Goal: Find contact information: Find contact information

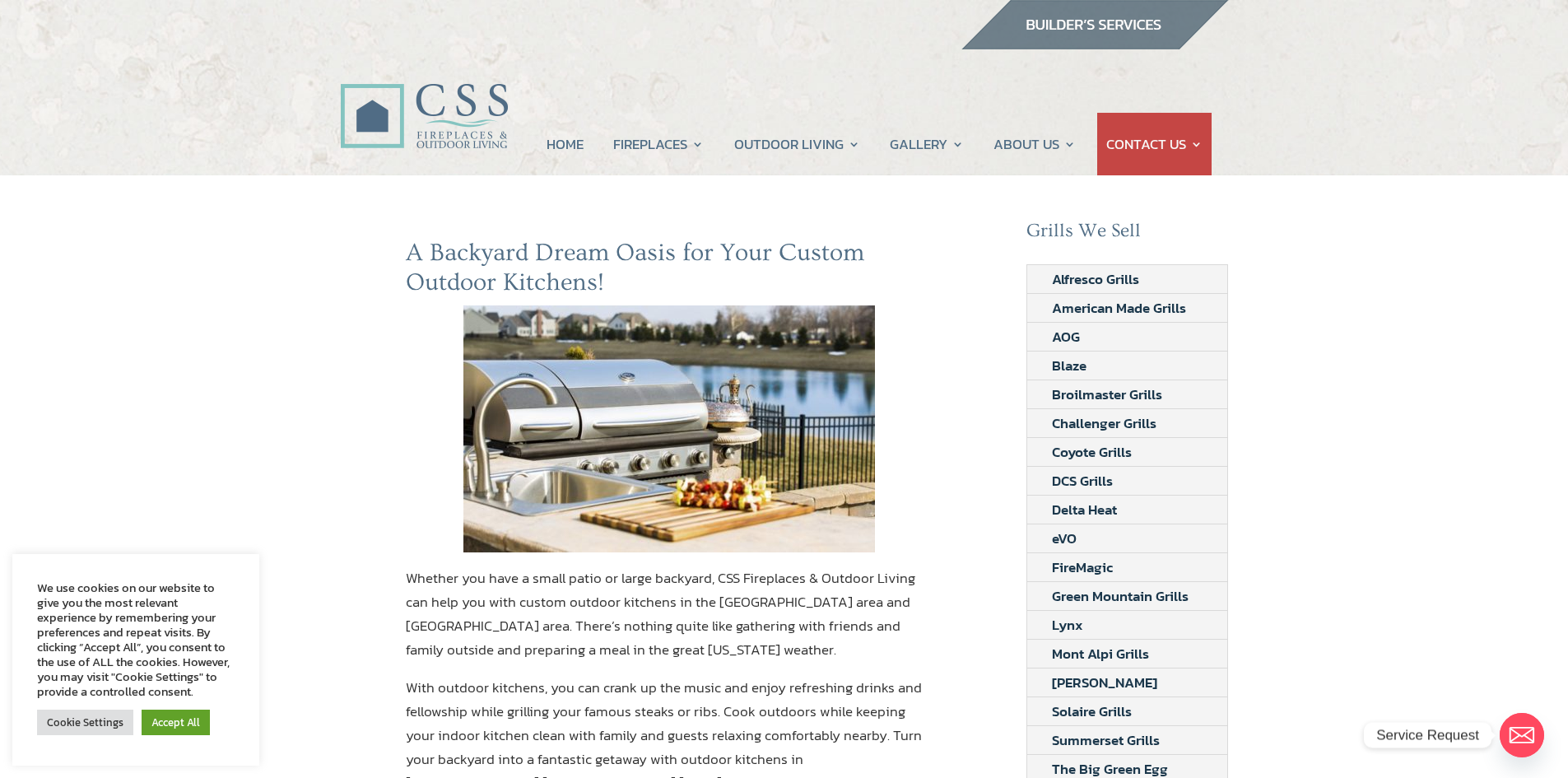
click at [462, 109] on img at bounding box center [424, 98] width 168 height 119
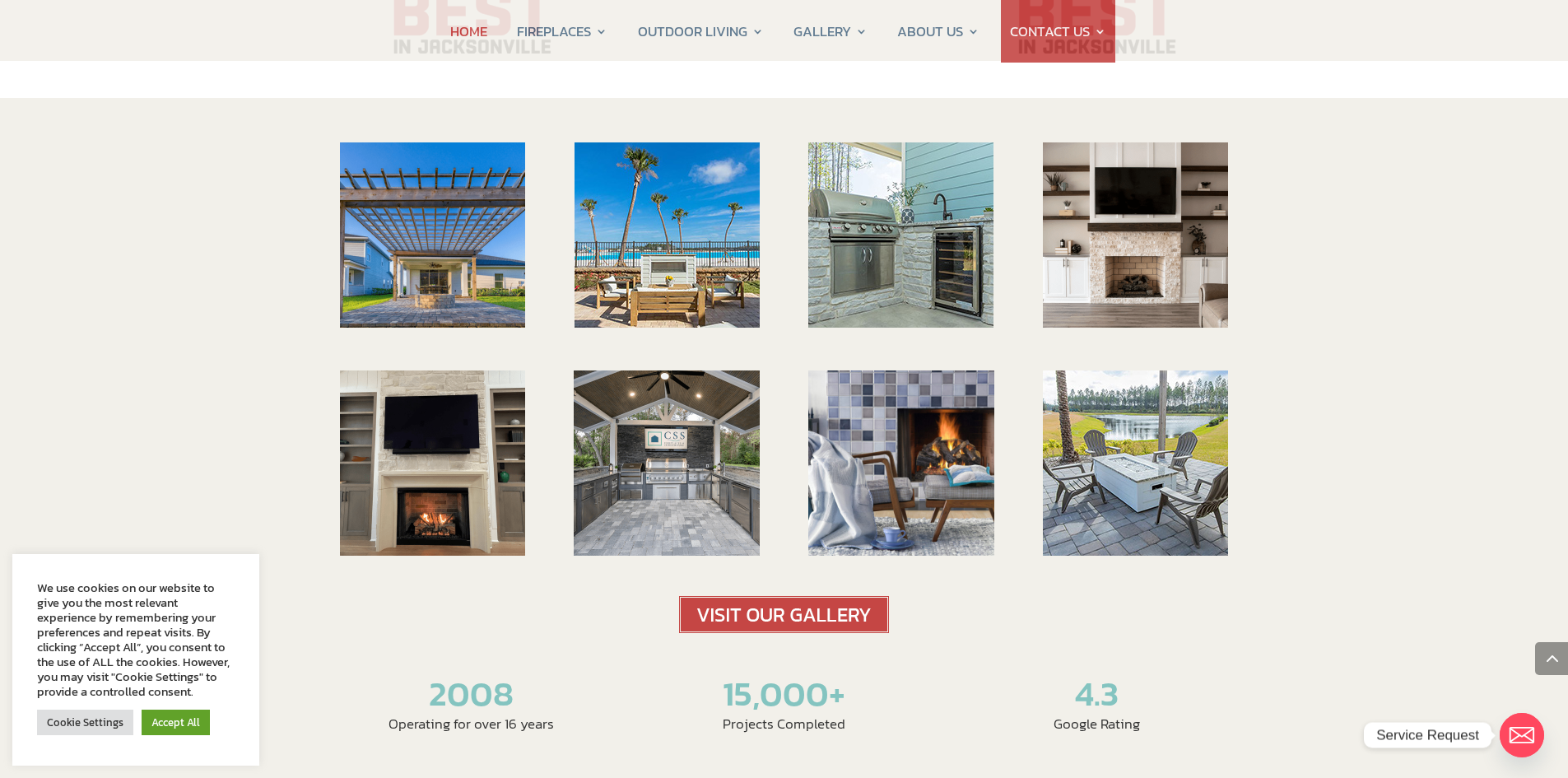
scroll to position [2123, 0]
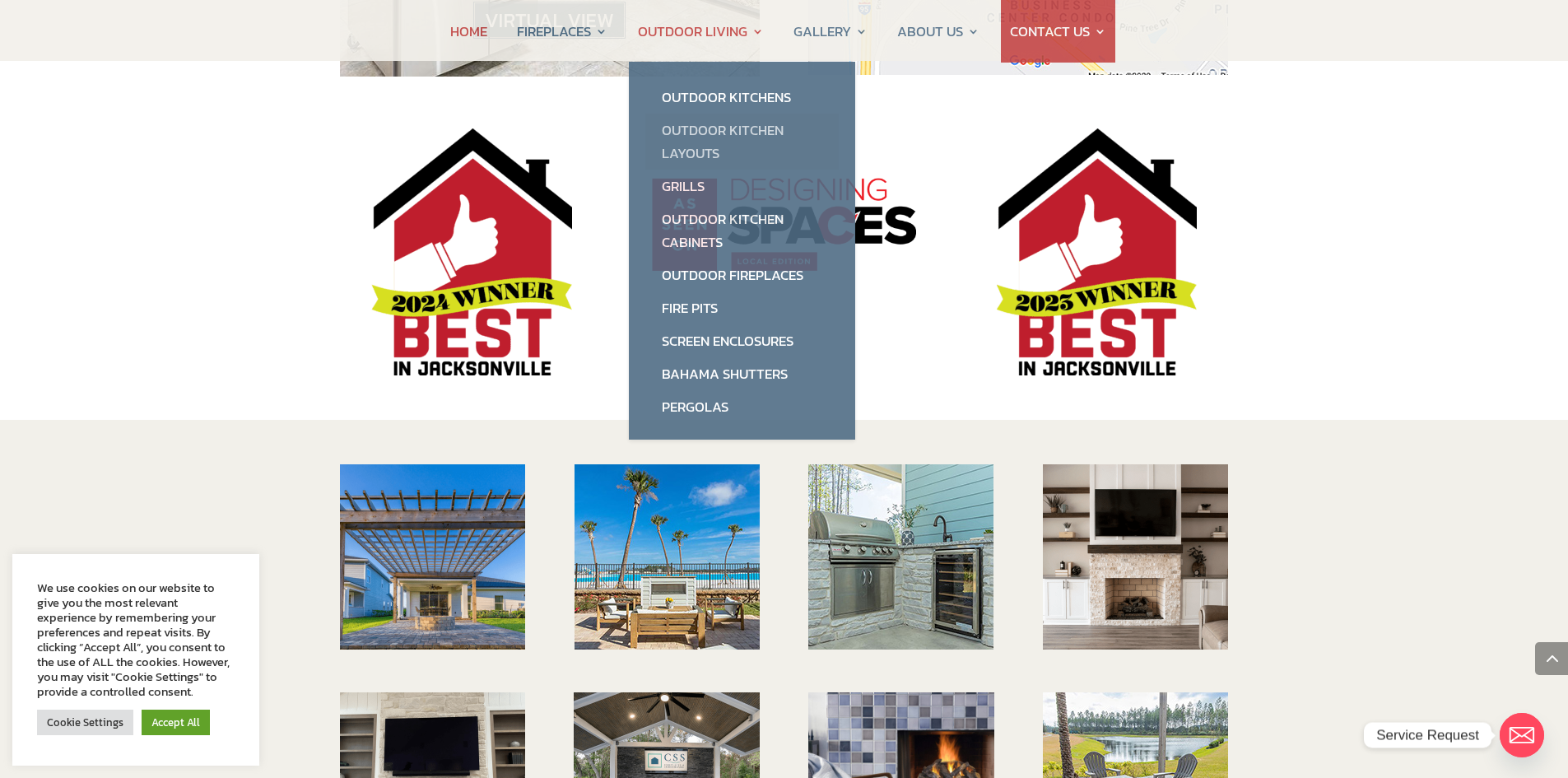
click at [707, 134] on link "Outdoor Kitchen Layouts" at bounding box center [742, 141] width 194 height 56
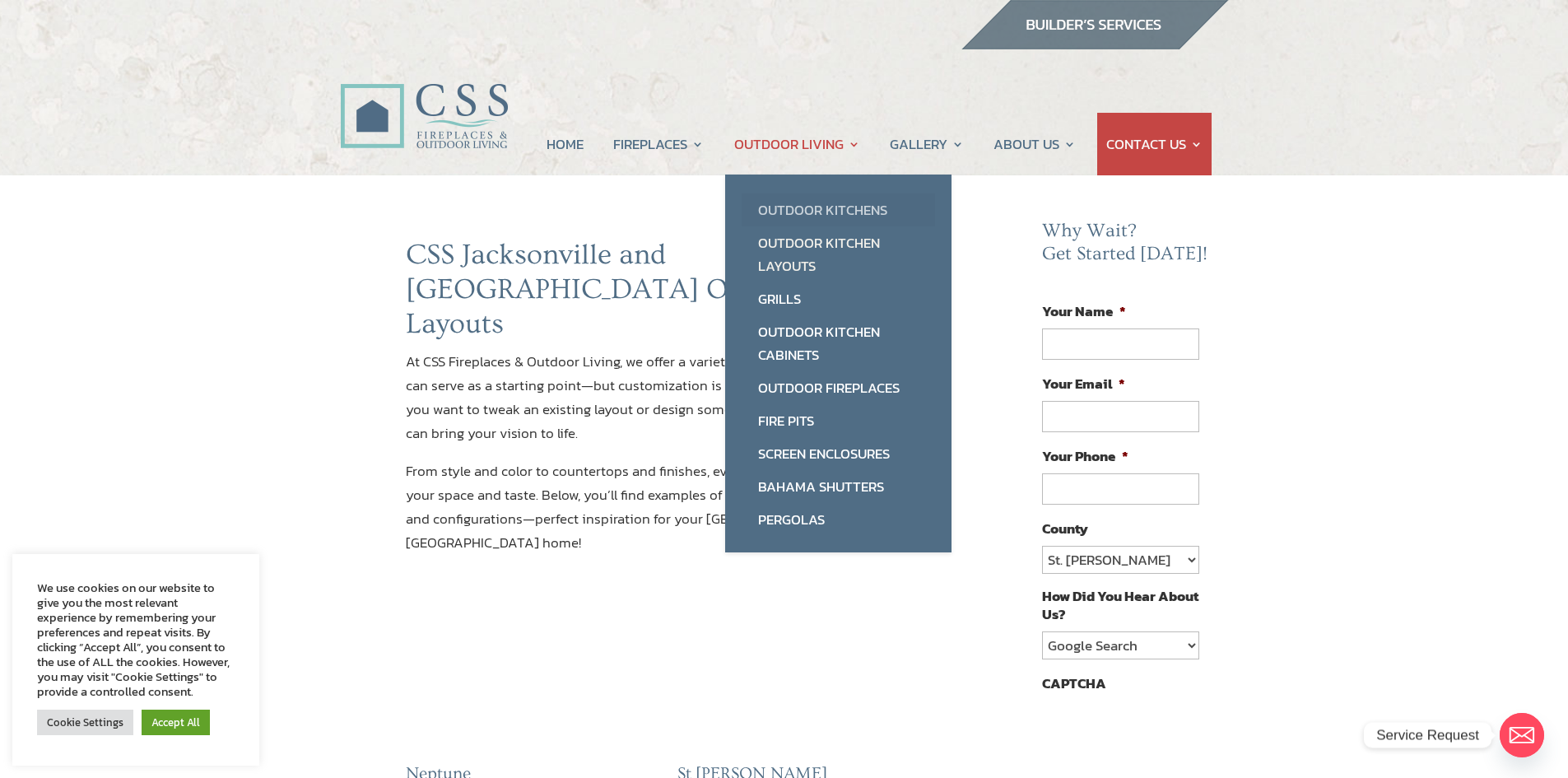
click at [819, 200] on link "Outdoor Kitchens" at bounding box center [838, 210] width 194 height 33
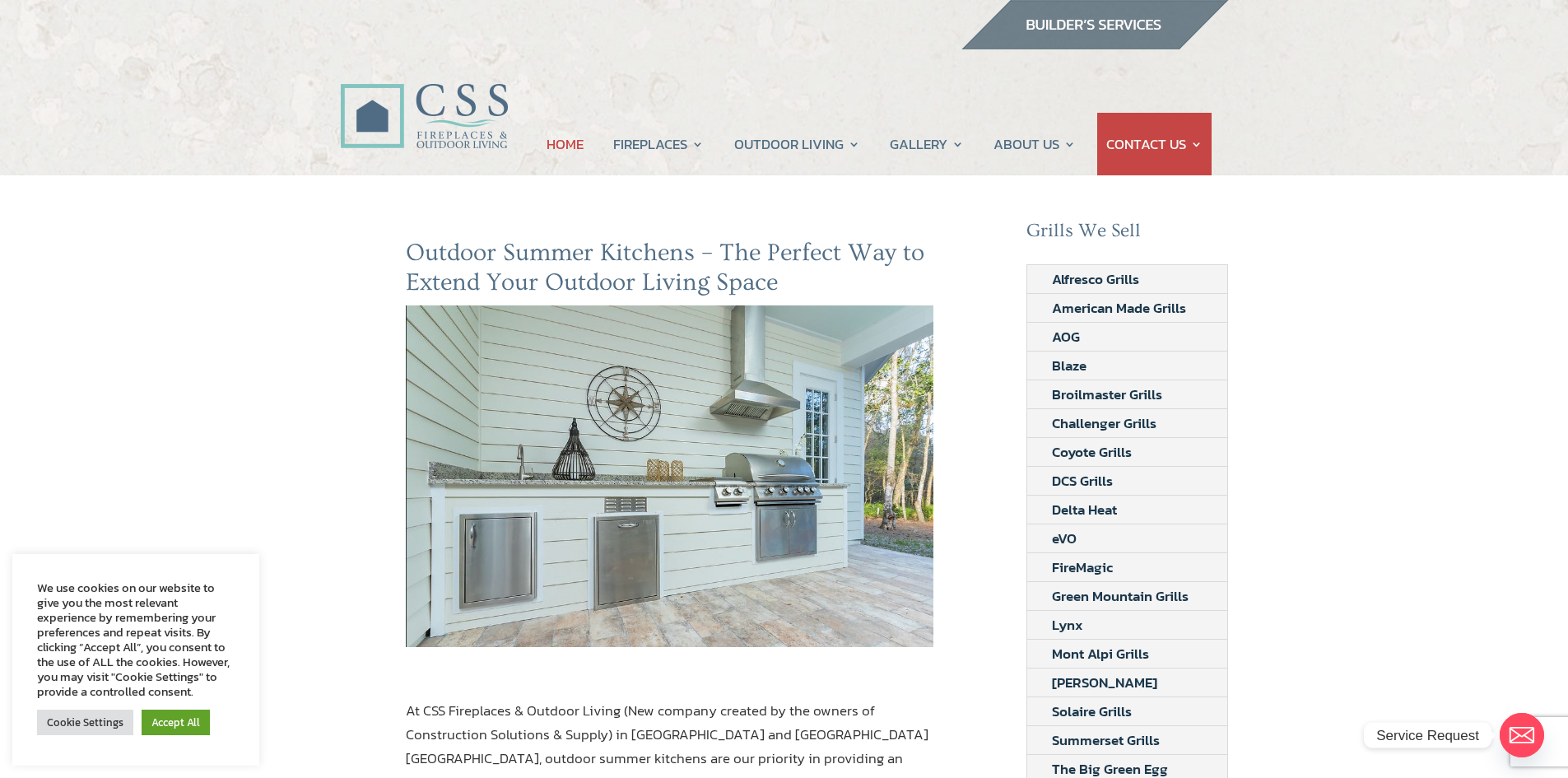
click at [547, 151] on link "HOME" at bounding box center [565, 144] width 37 height 63
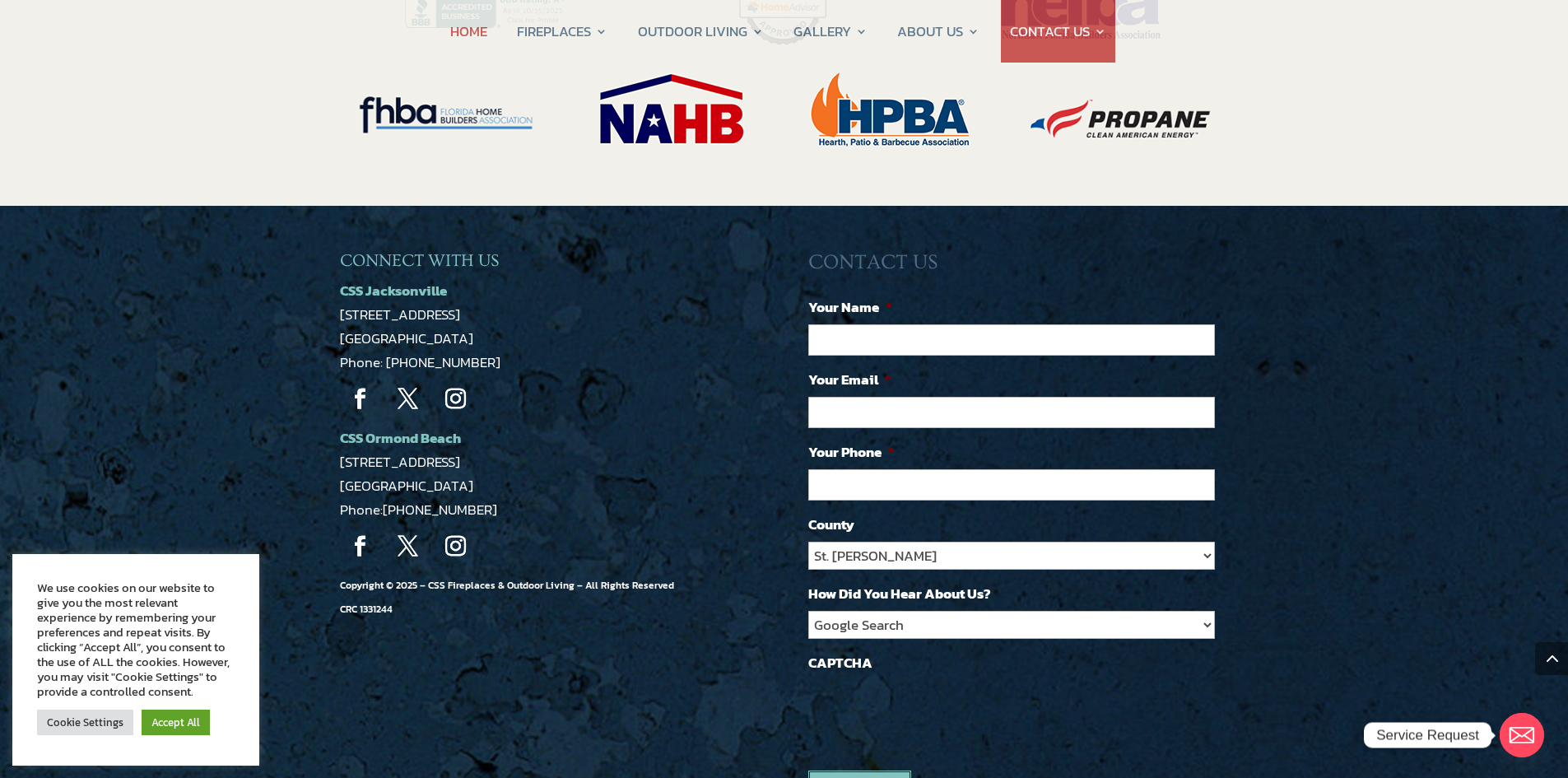
scroll to position [3604, 0]
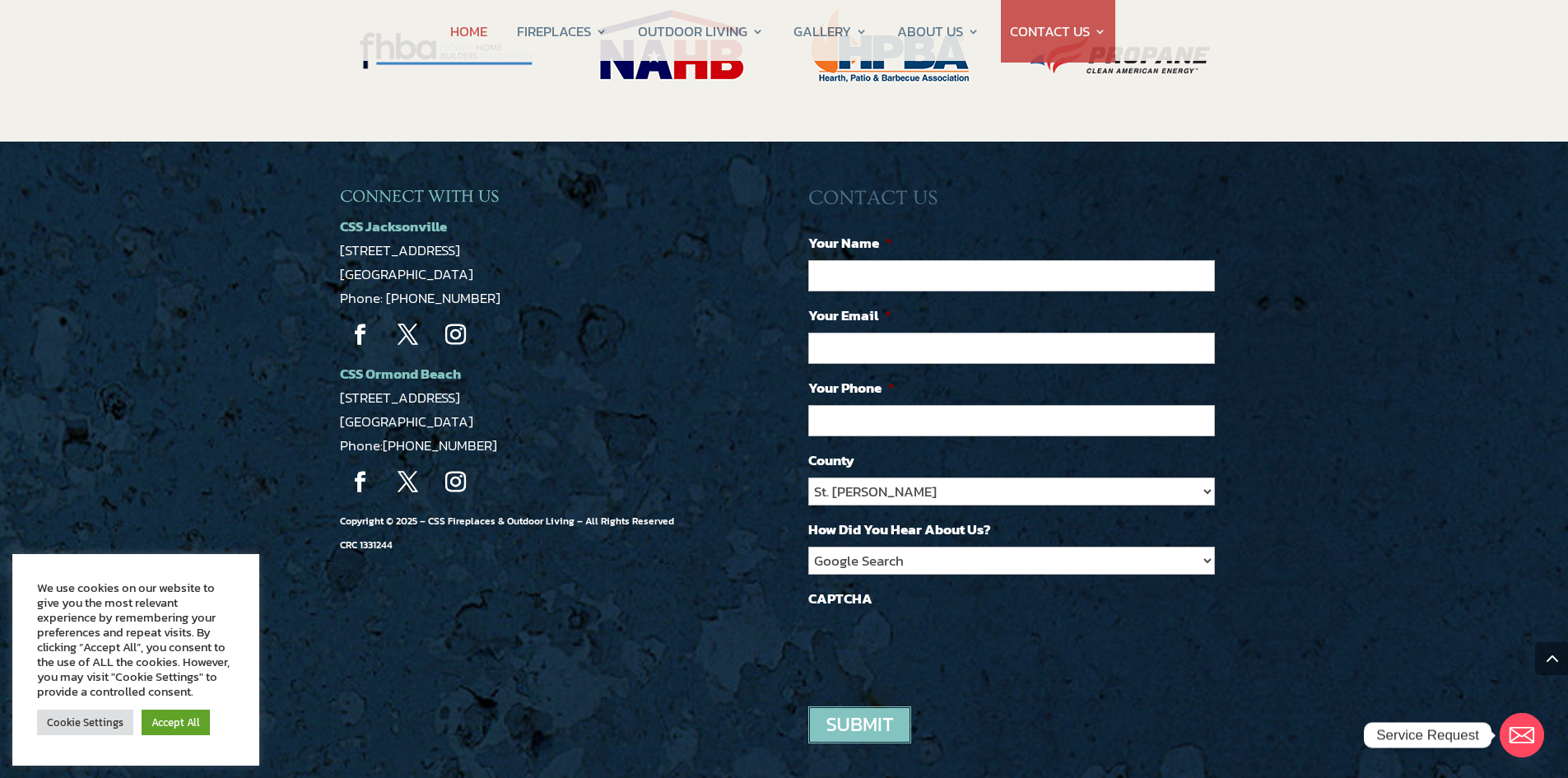
drag, startPoint x: 479, startPoint y: 203, endPoint x: 333, endPoint y: 175, distance: 148.7
click at [333, 175] on div "CONNECT WITH US CSS Jacksonville 5223 Edgewood Ct Jacksonville, FL 32254 Phone:…" at bounding box center [784, 482] width 1568 height 681
copy p "5223 Edgewood Ct Jacksonville, FL 32254"
drag, startPoint x: 481, startPoint y: 226, endPoint x: 384, endPoint y: 226, distance: 97.0
click at [384, 226] on p "CSS Jacksonville 5223 Edgewood Ct Jacksonville, FL 32254 Phone: 904-389-2700" at bounding box center [549, 263] width 420 height 96
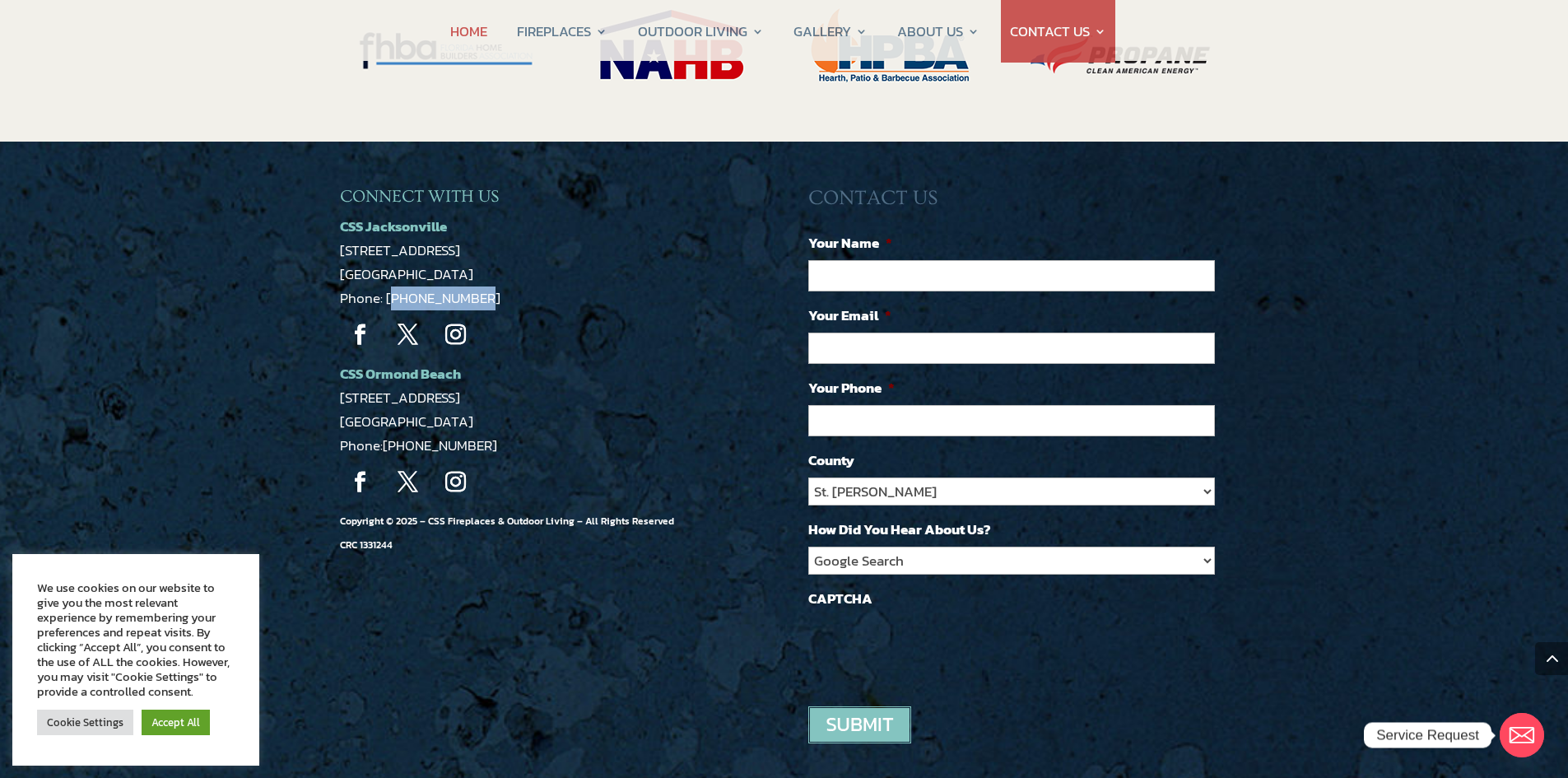
copy span "904-389-2700"
drag, startPoint x: 490, startPoint y: 355, endPoint x: 336, endPoint y: 331, distance: 155.9
click at [336, 331] on div "CONNECT WITH US CSS Jacksonville 5223 Edgewood Ct Jacksonville, FL 32254 Phone:…" at bounding box center [784, 482] width 1568 height 681
copy p "1459 US-1 Suite 8A Ormond Beach, FL 32174"
drag, startPoint x: 480, startPoint y: 372, endPoint x: 387, endPoint y: 376, distance: 93.1
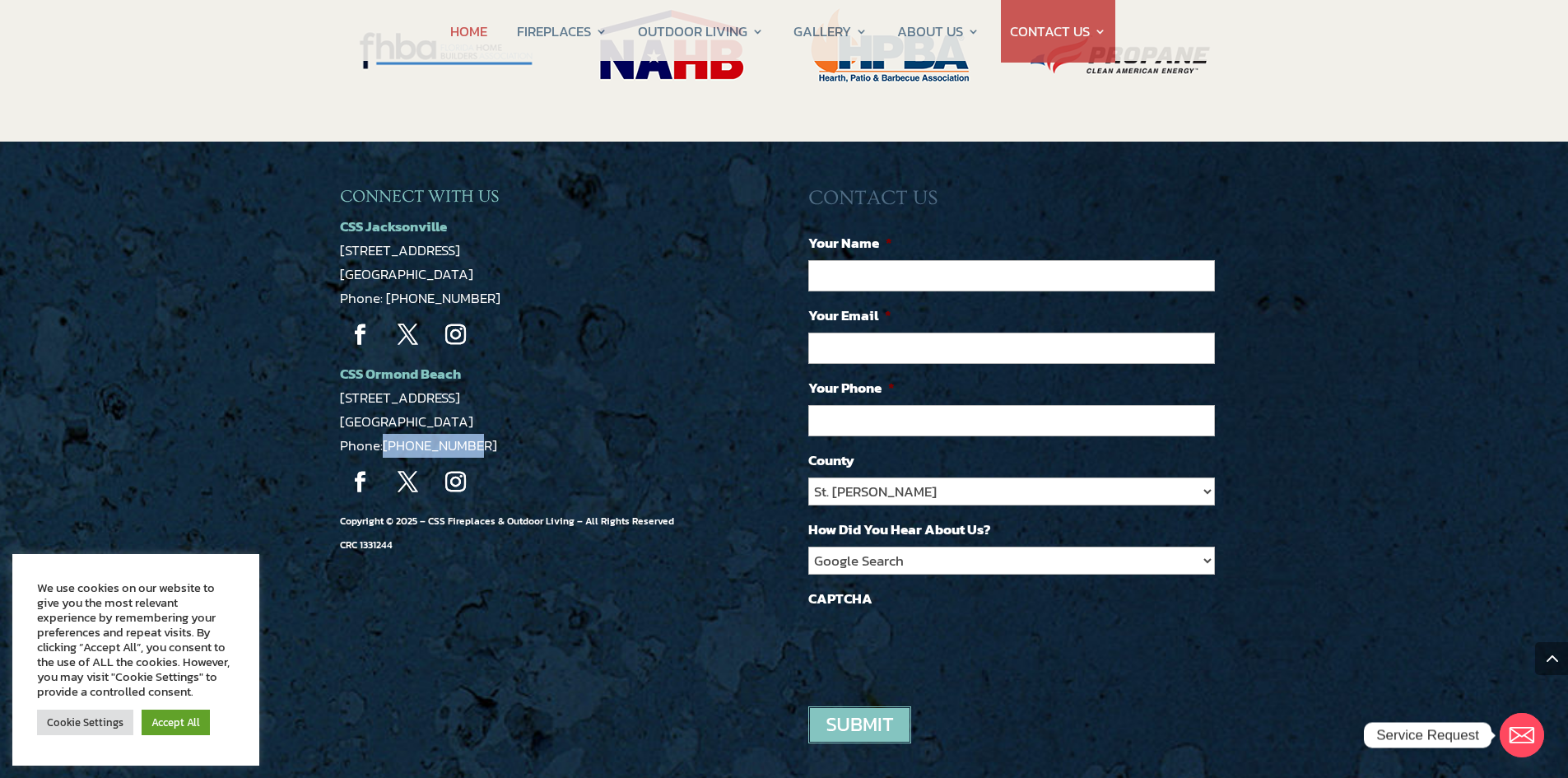
click at [386, 376] on p "CSS Ormond Beach 1459 US-1 Suite 8A Ormond Beach, FL 32174 Phone: 386-463-2700" at bounding box center [549, 410] width 420 height 96
click at [387, 435] on link "[PHONE_NUMBER]" at bounding box center [439, 445] width 114 height 22
click at [520, 462] on ul "Follow Follow Follow" at bounding box center [549, 485] width 420 height 48
drag, startPoint x: 479, startPoint y: 376, endPoint x: 386, endPoint y: 382, distance: 93.2
click at [386, 382] on p "CSS Ormond Beach 1459 US-1 Suite 8A Ormond Beach, FL 32174 Phone: 386-463-2700" at bounding box center [549, 410] width 420 height 96
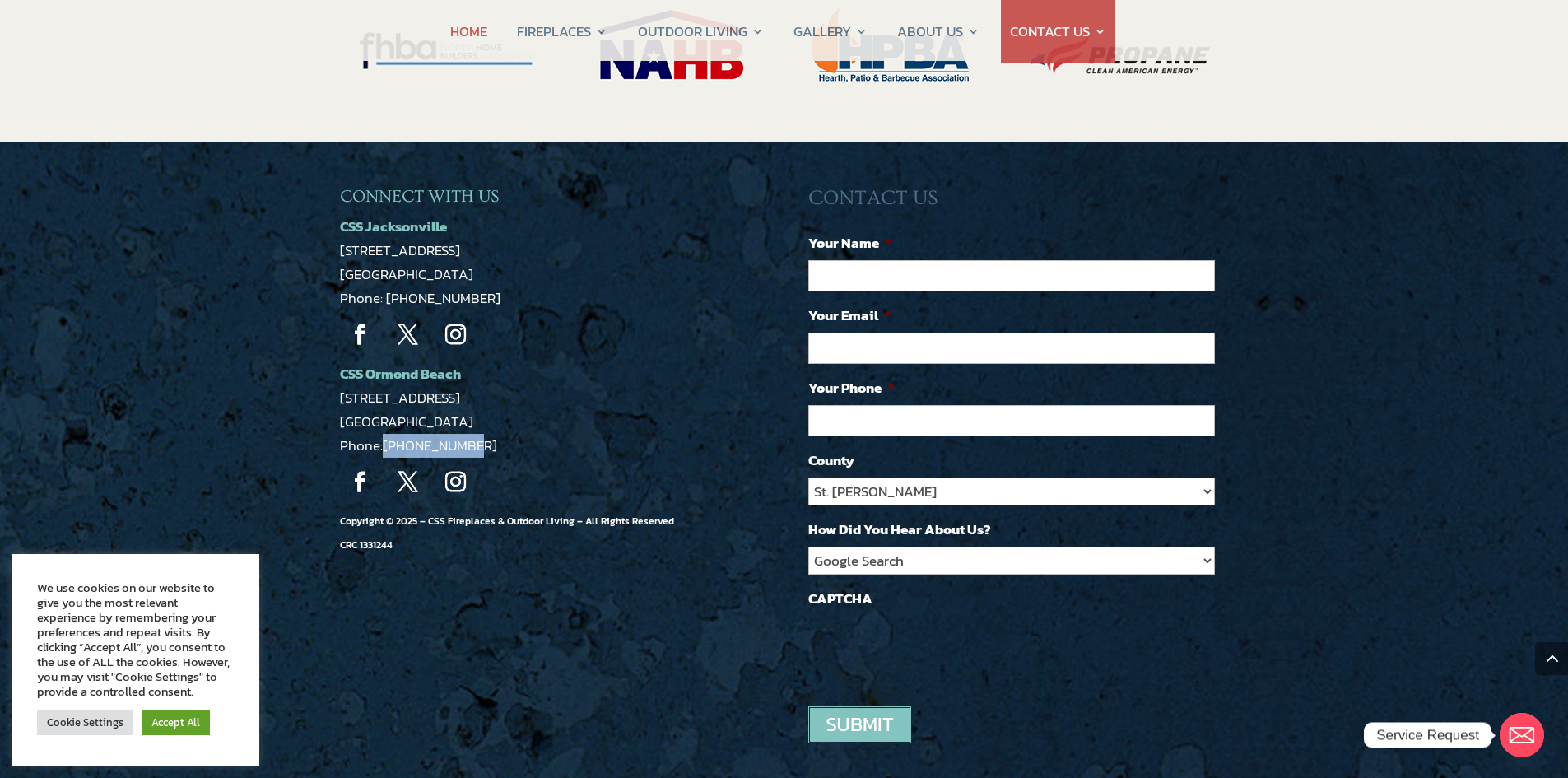
copy link "[PHONE_NUMBER]"
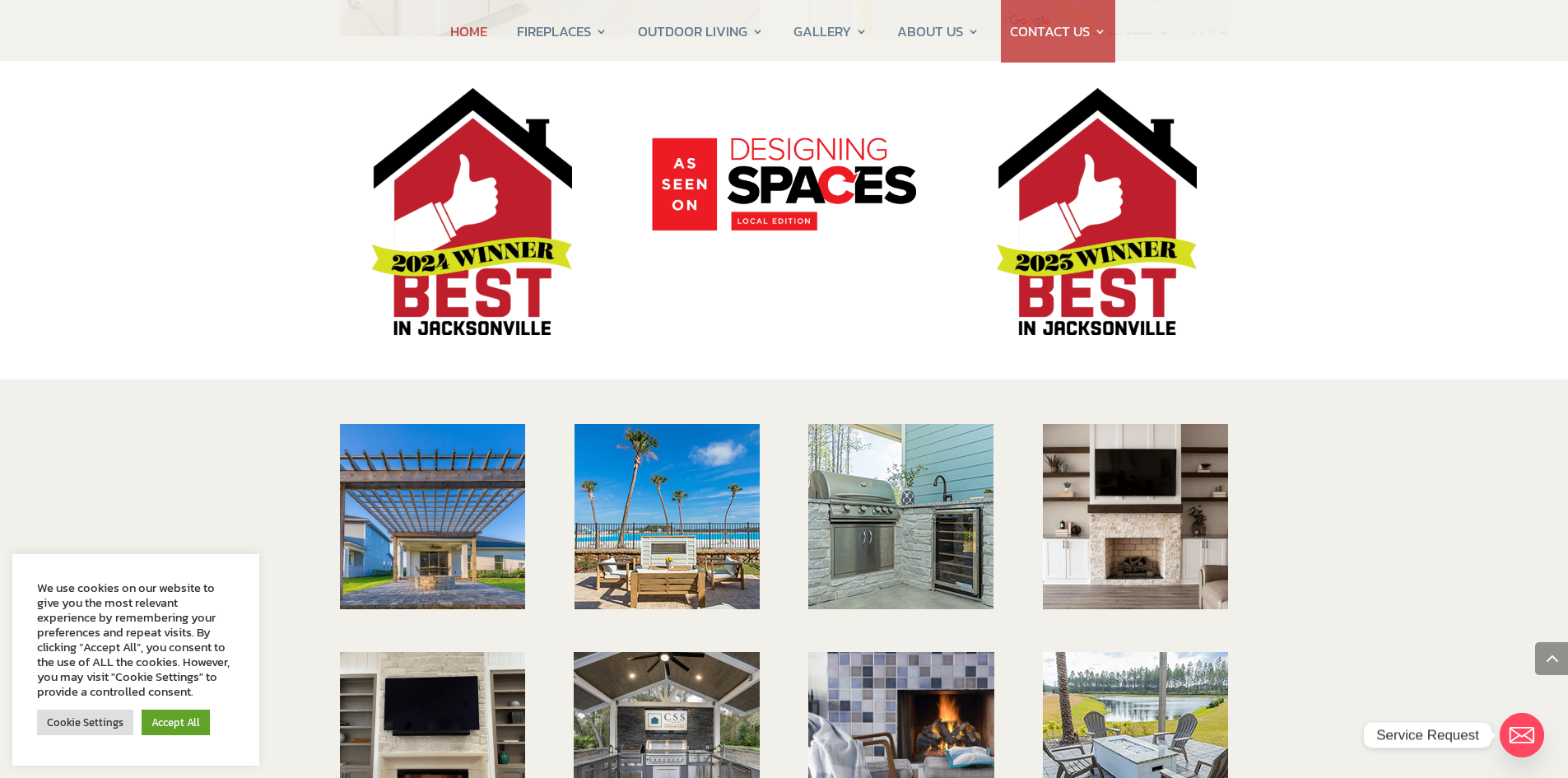
scroll to position [2040, 0]
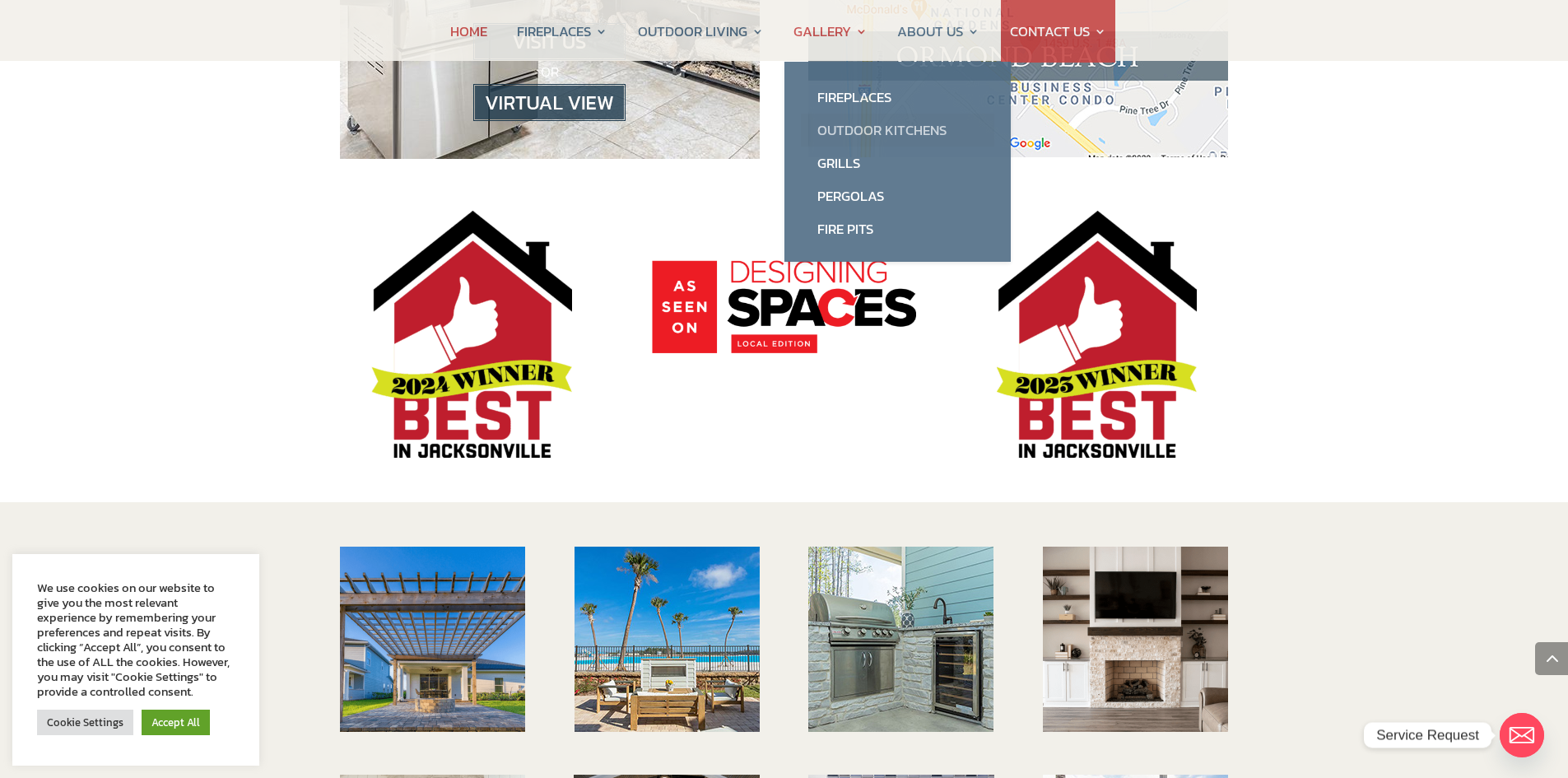
drag, startPoint x: 848, startPoint y: 127, endPoint x: 849, endPoint y: 137, distance: 10.0
click at [849, 126] on link "Outdoor Kitchens" at bounding box center [898, 130] width 194 height 33
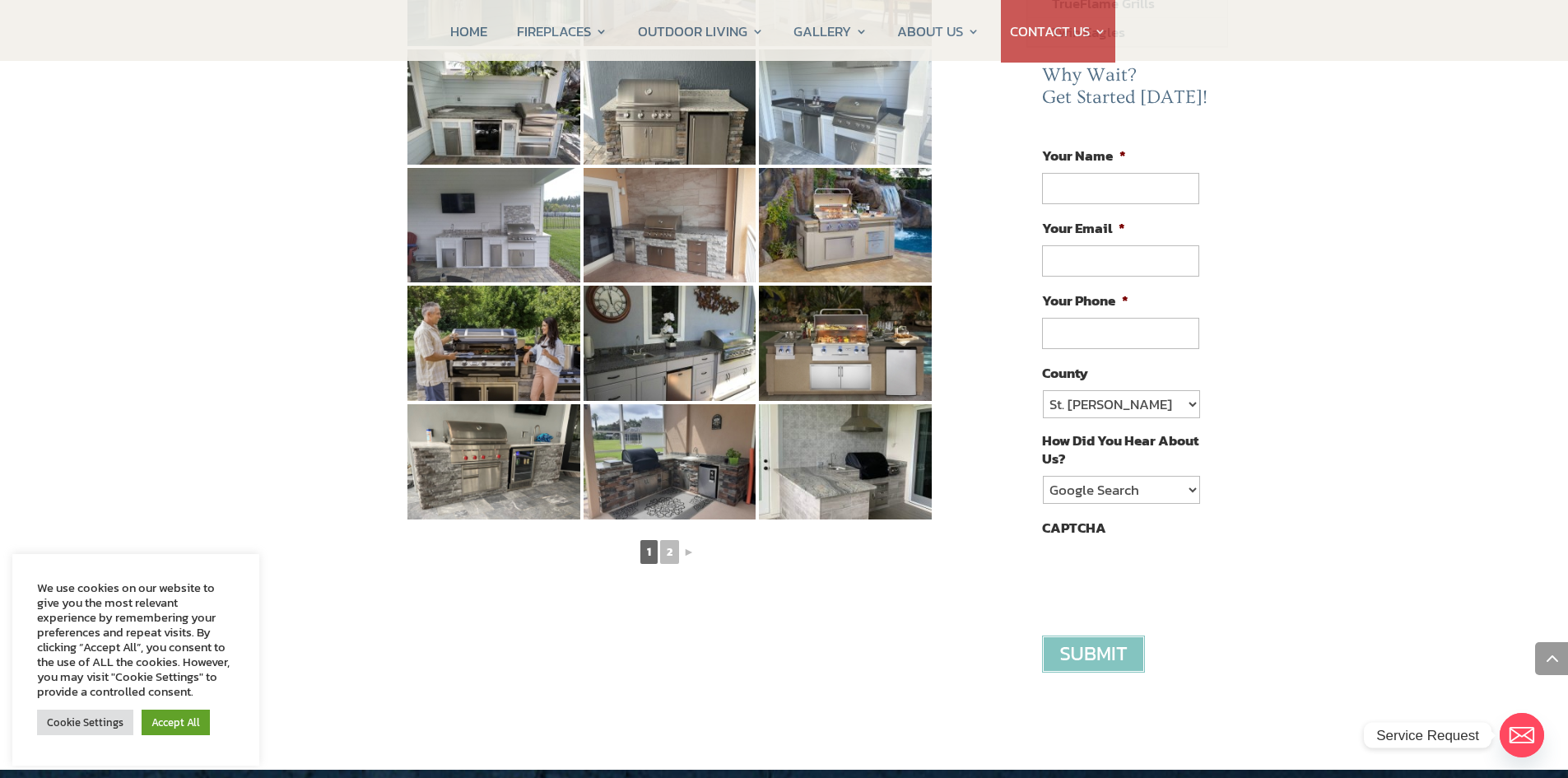
scroll to position [823, 0]
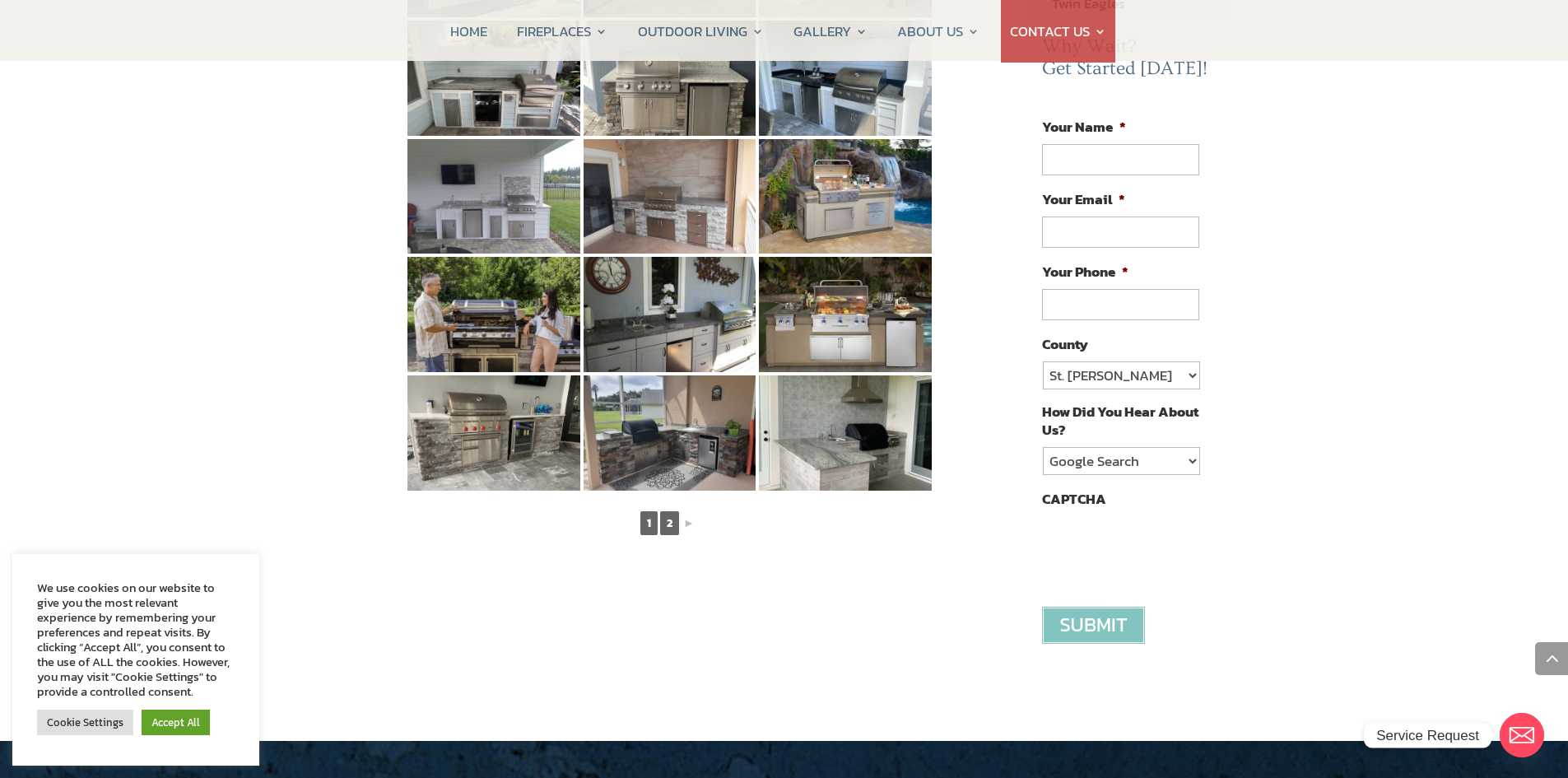
click at [668, 511] on link "2" at bounding box center [669, 523] width 19 height 23
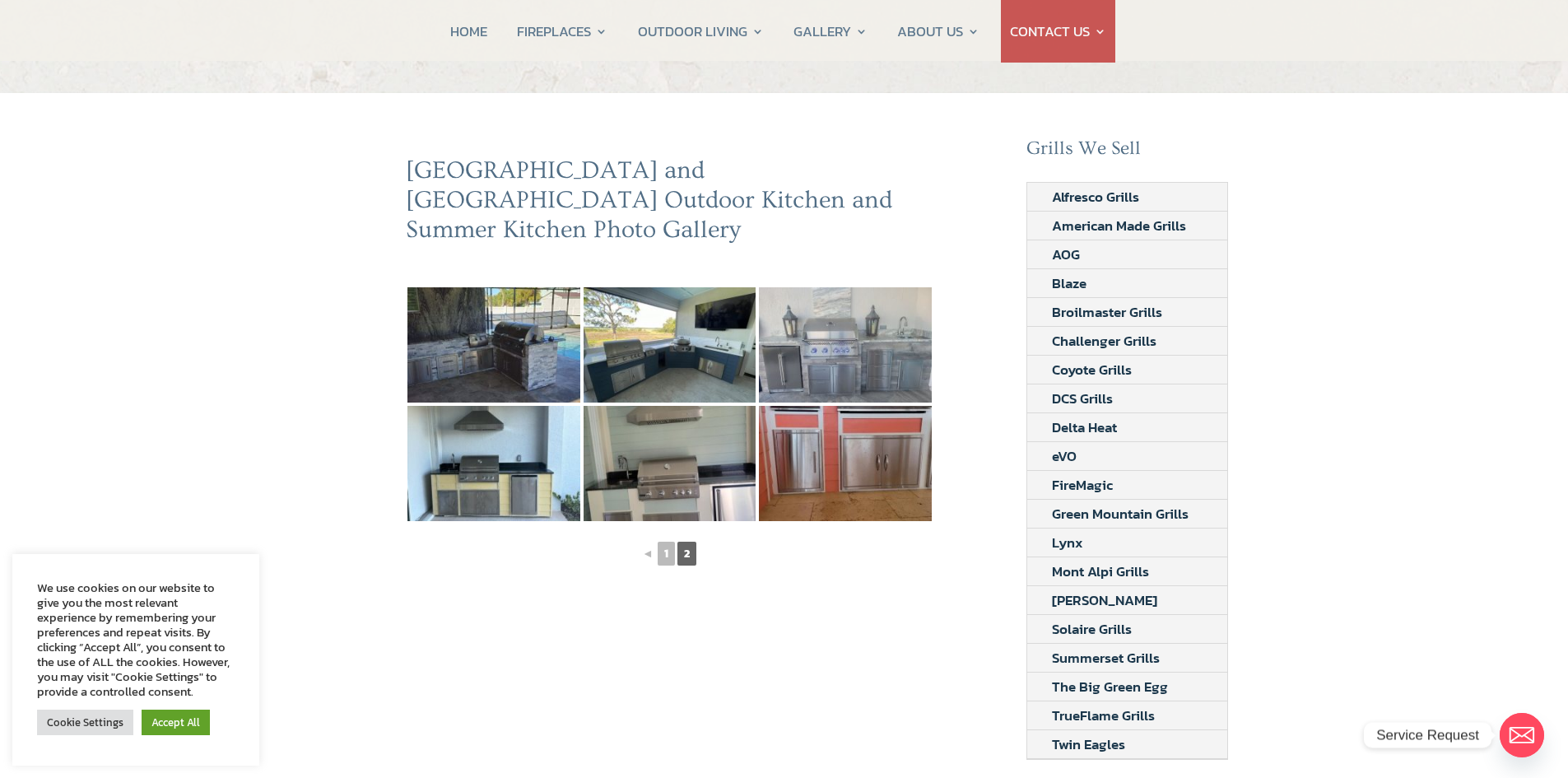
scroll to position [0, 0]
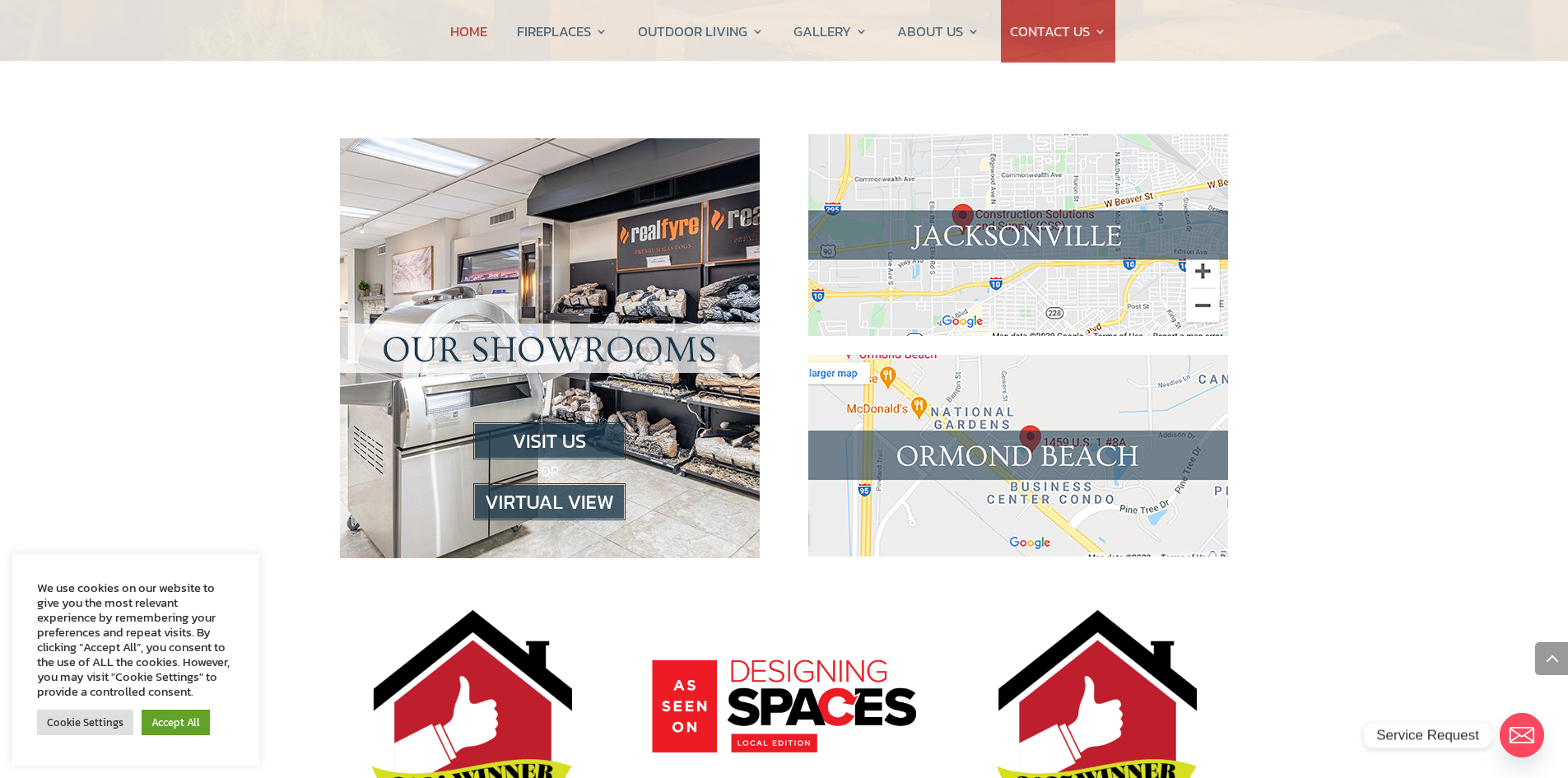
scroll to position [1628, 0]
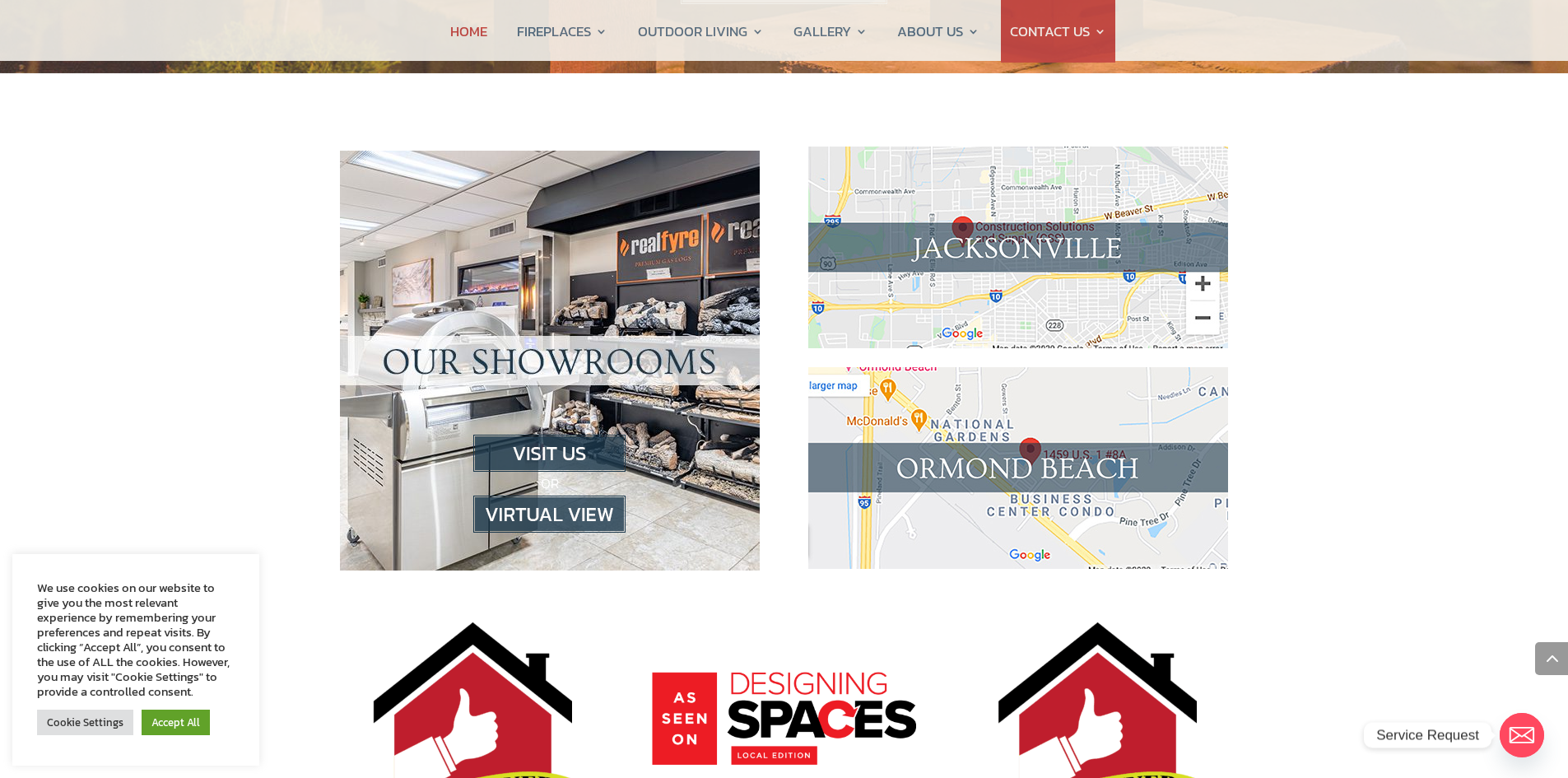
click at [567, 435] on img at bounding box center [550, 453] width 153 height 37
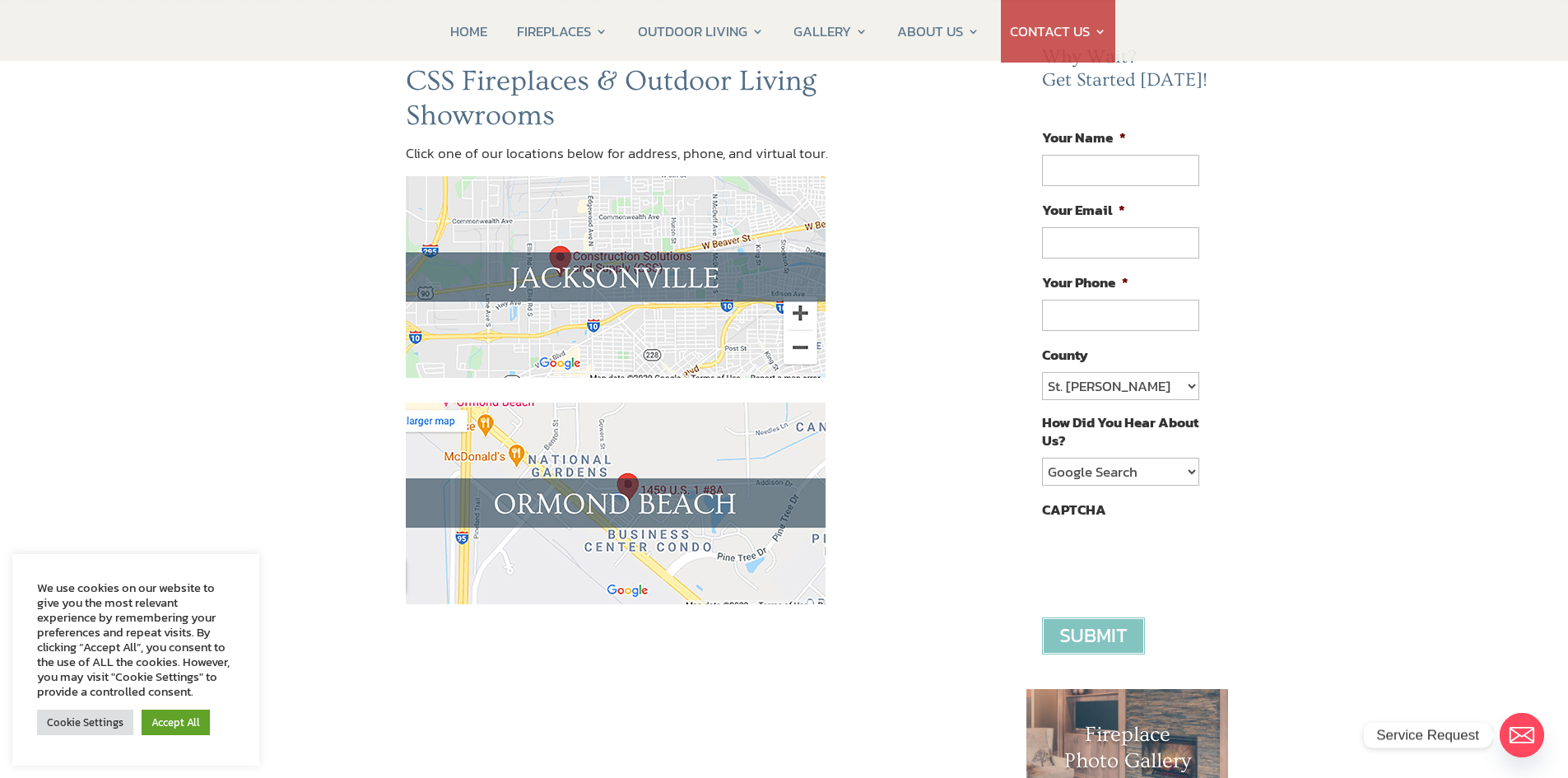
scroll to position [164, 0]
